Goal: Task Accomplishment & Management: Complete application form

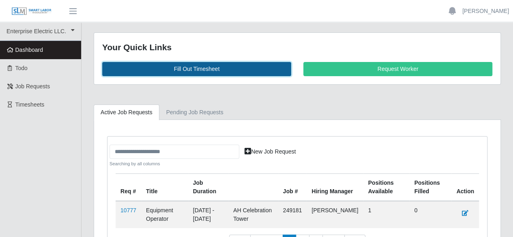
click at [203, 63] on link "Fill Out Timesheet" at bounding box center [196, 69] width 189 height 14
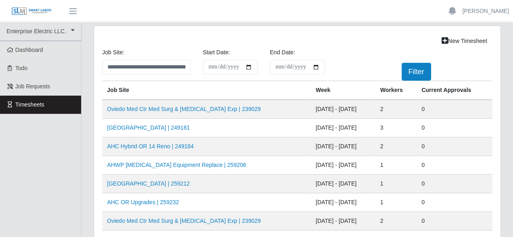
scroll to position [41, 0]
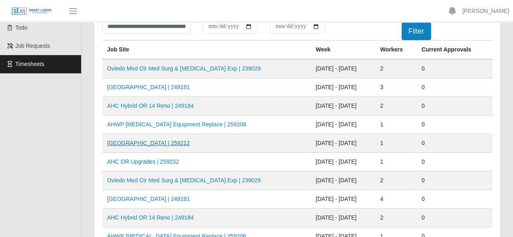
click at [136, 144] on link "[GEOGRAPHIC_DATA] | 259212" at bounding box center [148, 143] width 83 height 6
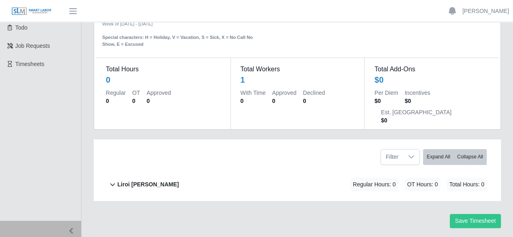
click at [129, 181] on b "Liroi Anguiano" at bounding box center [148, 185] width 62 height 9
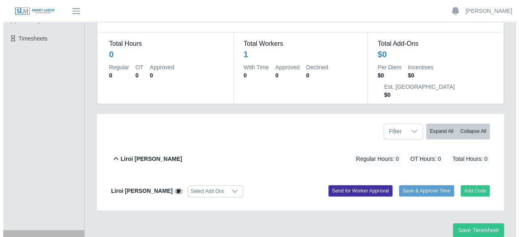
scroll to position [75, 0]
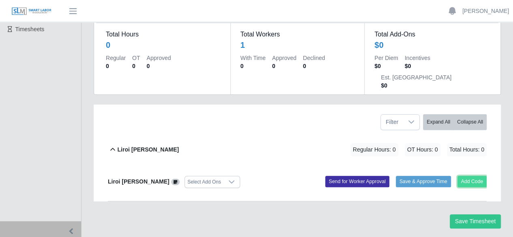
click at [462, 176] on button "Add Code" at bounding box center [473, 181] width 30 height 11
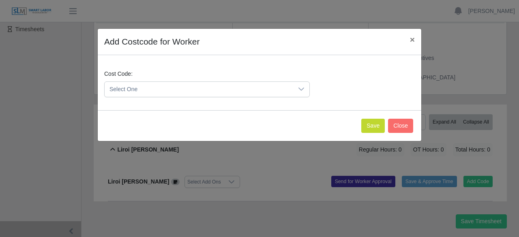
click at [298, 87] on div at bounding box center [301, 89] width 16 height 15
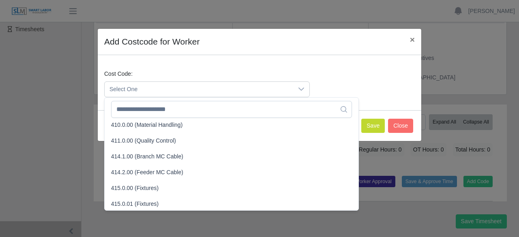
scroll to position [81, 0]
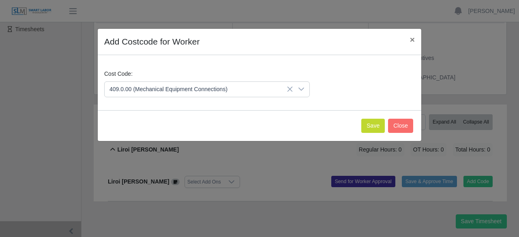
click at [196, 191] on span "409.0.00 (Mechanical Equipment Connections)" at bounding box center [170, 190] width 118 height 9
click at [374, 124] on button "Save" at bounding box center [374, 126] width 24 height 14
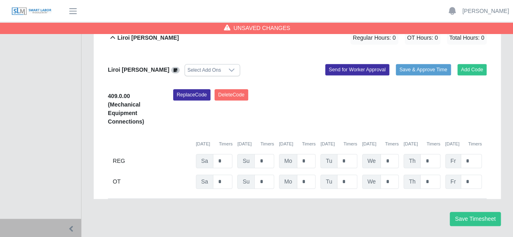
scroll to position [188, 0]
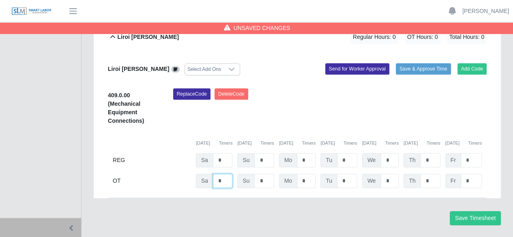
click at [222, 174] on input "*" at bounding box center [222, 181] width 19 height 14
type input "*"
click at [463, 211] on button "Save Timesheet" at bounding box center [475, 218] width 51 height 14
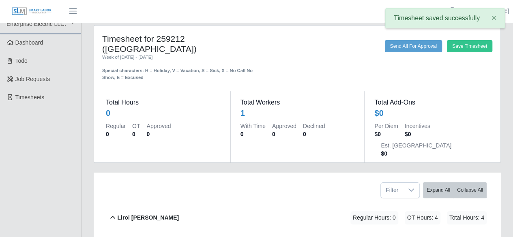
scroll to position [0, 0]
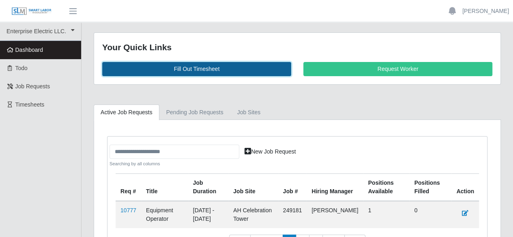
click at [186, 69] on link "Fill Out Timesheet" at bounding box center [196, 69] width 189 height 14
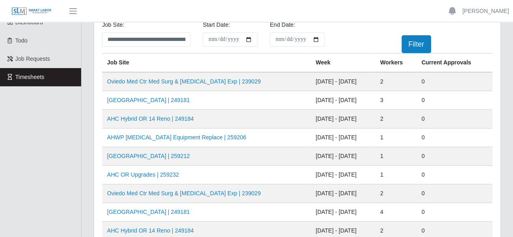
scroll to position [41, 0]
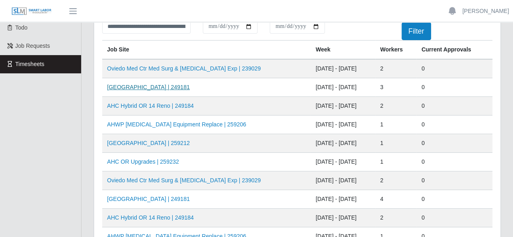
click at [158, 89] on link "AH Celebration Tower | 249181" at bounding box center [148, 87] width 83 height 6
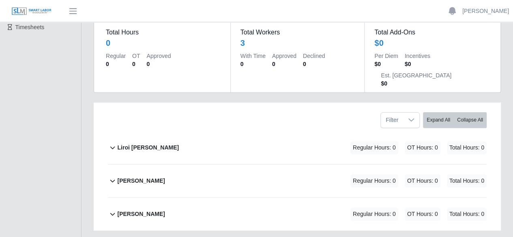
scroll to position [81, 0]
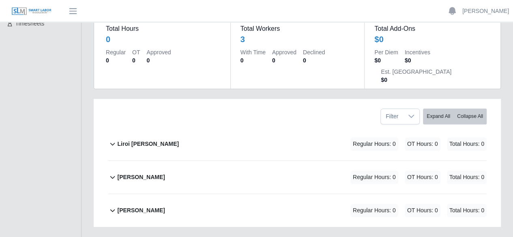
click at [129, 207] on b "[PERSON_NAME]" at bounding box center [140, 211] width 47 height 9
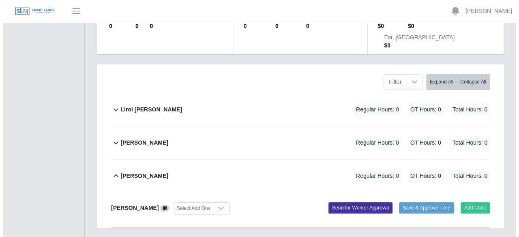
scroll to position [116, 0]
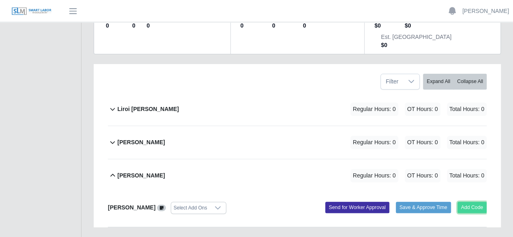
click at [468, 202] on button "Add Code" at bounding box center [473, 207] width 30 height 11
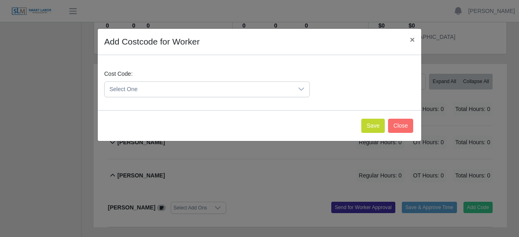
click at [299, 86] on icon at bounding box center [301, 89] width 6 height 6
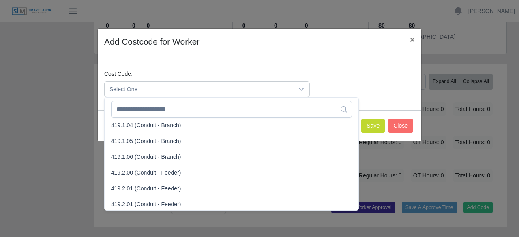
scroll to position [568, 0]
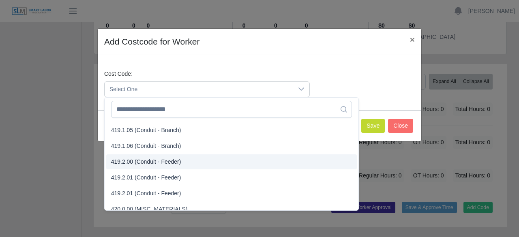
click at [176, 164] on span "419.2.00 (Conduit - Feeder)" at bounding box center [146, 162] width 70 height 9
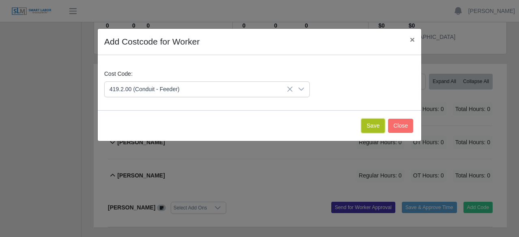
click at [370, 124] on button "Save" at bounding box center [374, 126] width 24 height 14
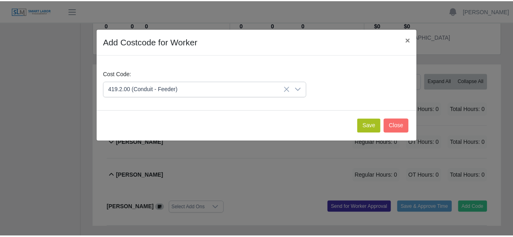
scroll to position [208, 0]
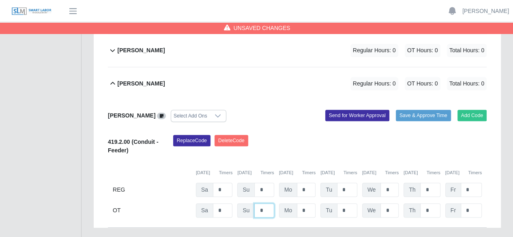
click at [266, 204] on input "*" at bounding box center [263, 211] width 19 height 14
type input "*"
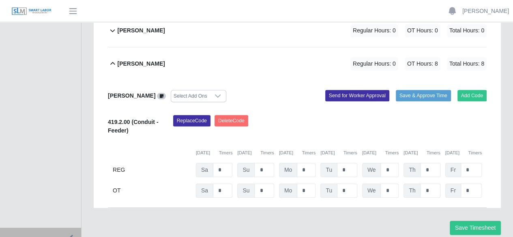
scroll to position [238, 0]
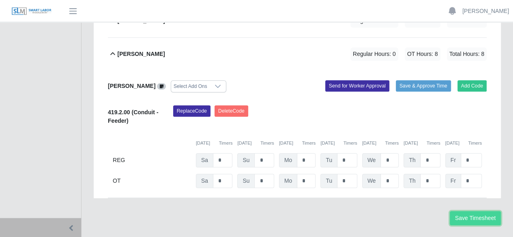
click at [470, 211] on button "Save Timesheet" at bounding box center [475, 218] width 51 height 14
